Goal: Information Seeking & Learning: Learn about a topic

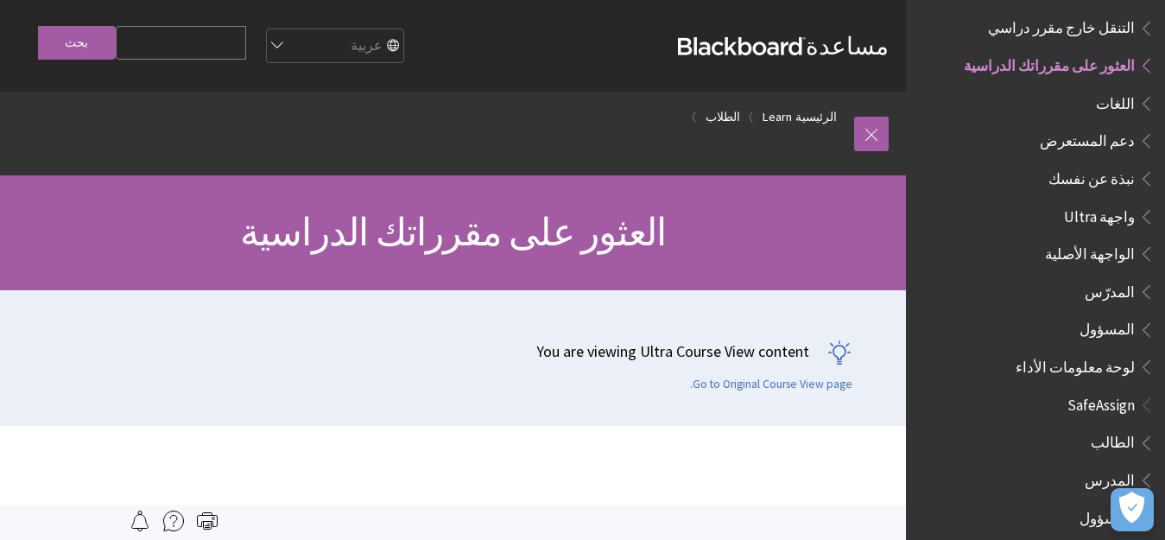
click at [3, 358] on div "You are viewing Ultra Course View content Go to Original Course View page." at bounding box center [434, 358] width 869 height 136
click at [937, 204] on ul "التقييمات التكوينية نظرة عامة على إمكانية وصول ذوي الاحتياجات الخاصة استضافة لد…" at bounding box center [1035, 60] width 238 height 644
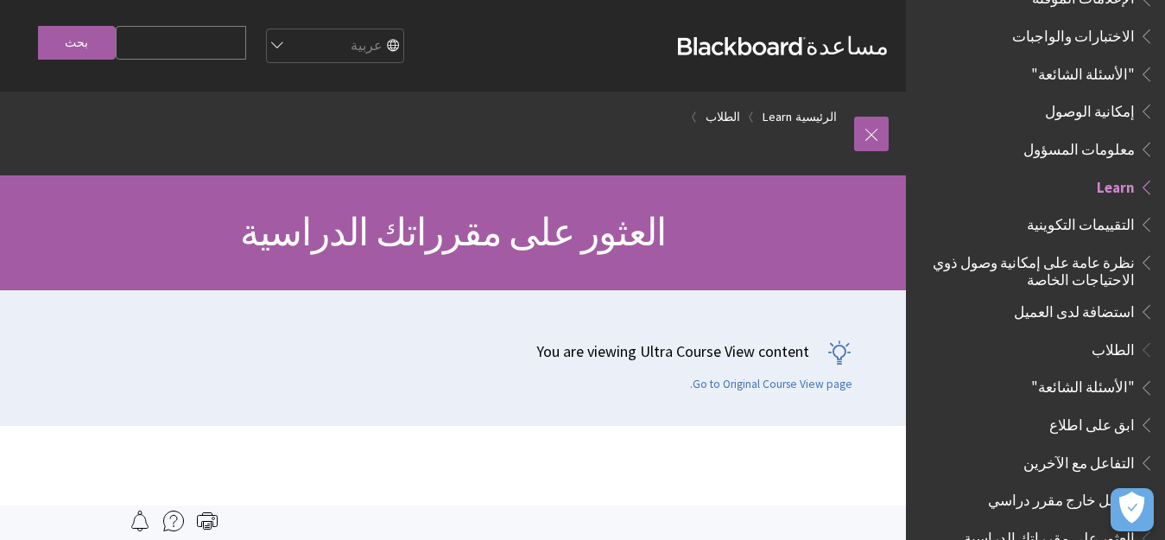
scroll to position [464, 0]
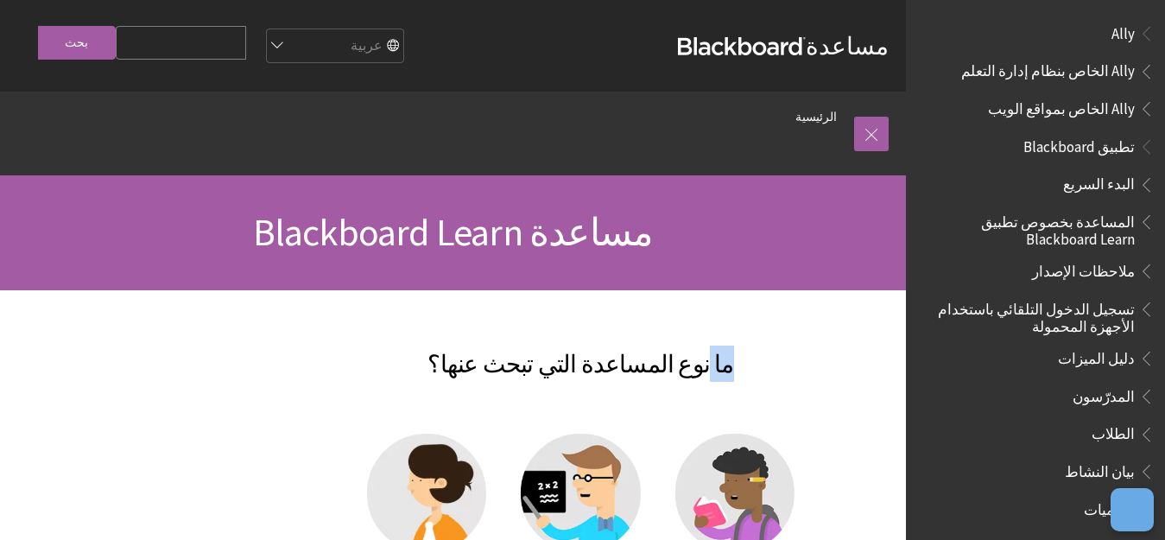
scroll to position [1033, 0]
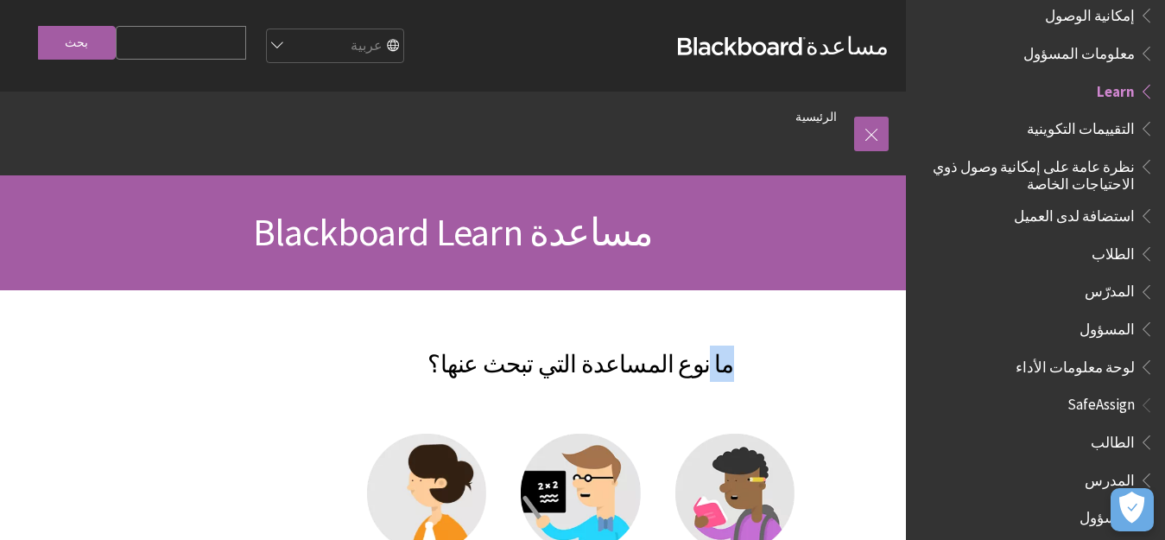
click at [599, 483] on img at bounding box center [580, 492] width 119 height 119
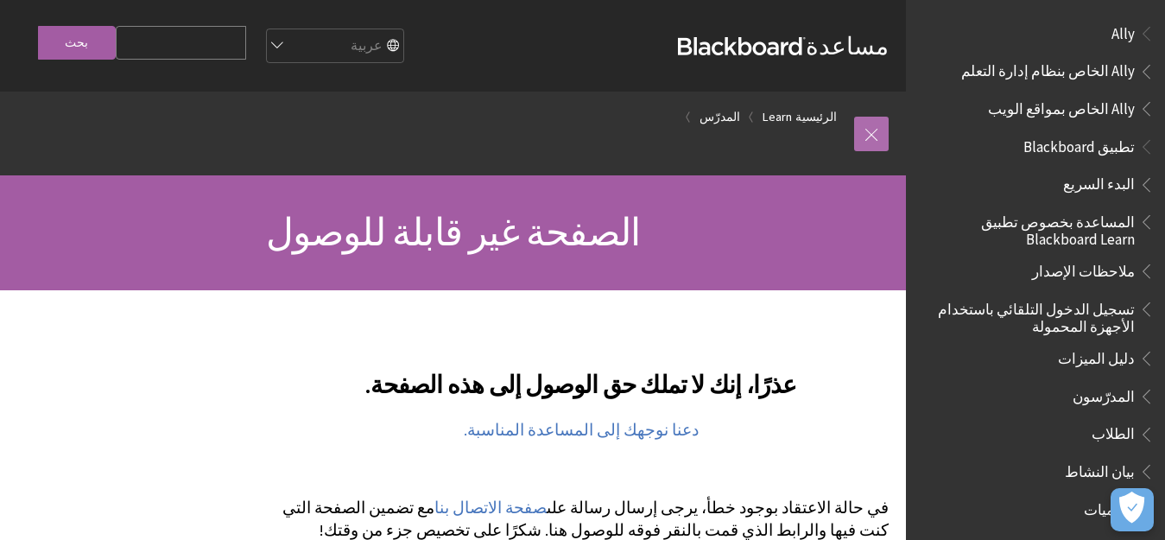
click at [871, 122] on link at bounding box center [871, 134] width 35 height 35
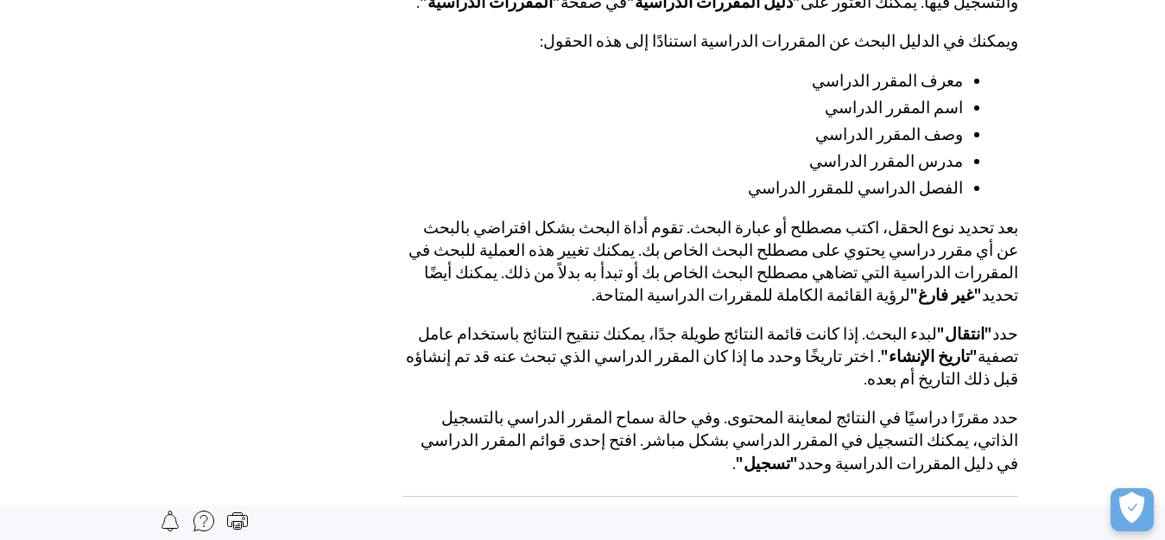
scroll to position [3538, 0]
